Goal: Understand process/instructions: Learn how to perform a task or action

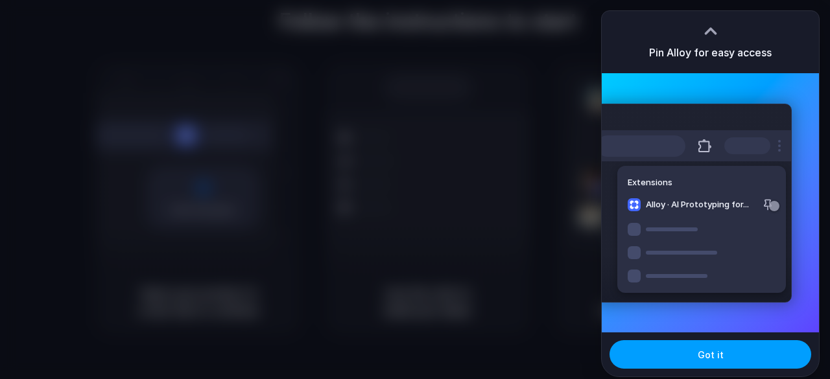
click at [691, 353] on button "Got it" at bounding box center [710, 354] width 202 height 29
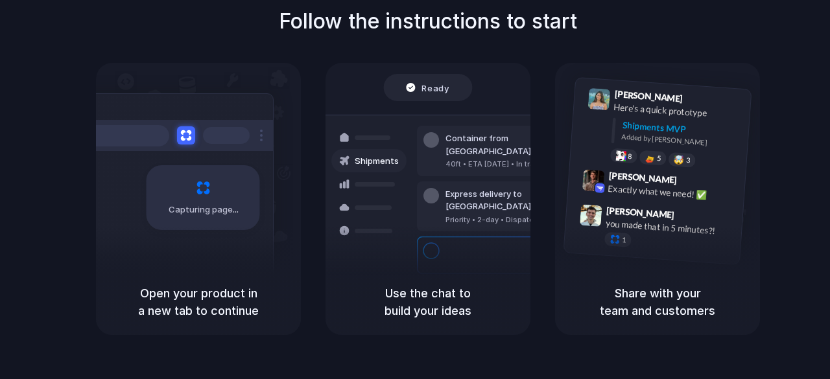
click at [808, 77] on div "Follow the instructions to start Capturing page Open your product in a new tab …" at bounding box center [428, 170] width 830 height 329
